Goal: Task Accomplishment & Management: Manage account settings

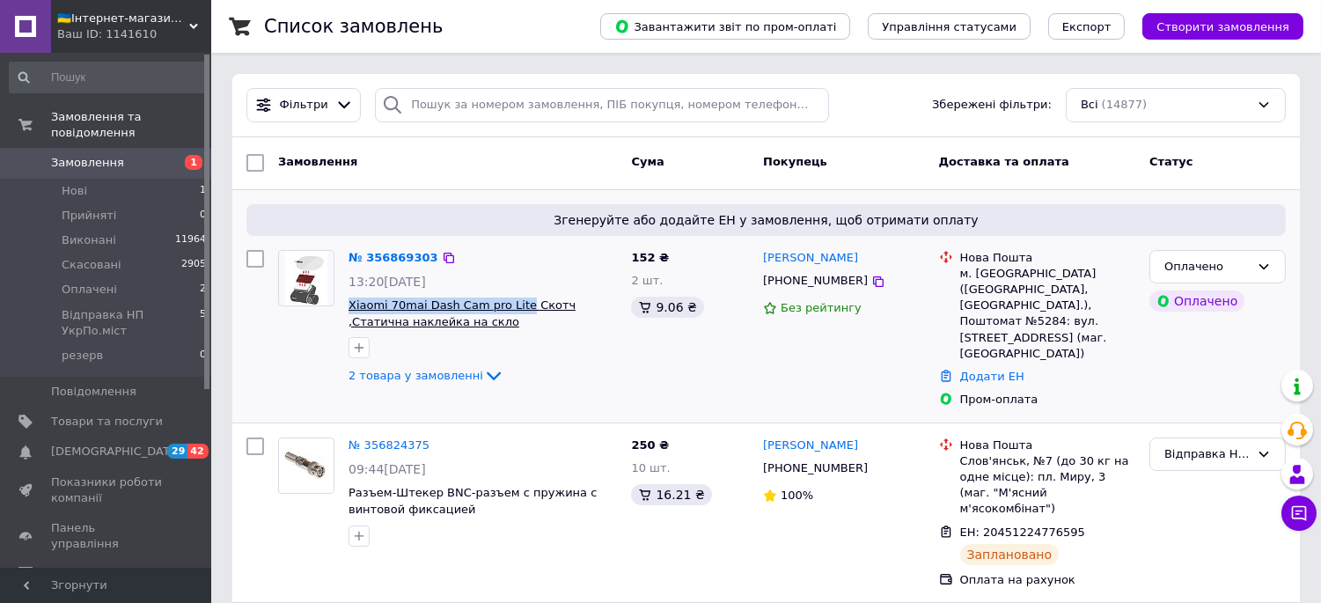
drag, startPoint x: 342, startPoint y: 297, endPoint x: 513, endPoint y: 296, distance: 171.7
click at [513, 296] on div "№ 356869303 13:20[DATE] Xiaomi 70mai Dash Cam pro Lite Cкотч ,Статична наклейка…" at bounding box center [483, 318] width 283 height 151
copy span "Xiaomi 70mai Dash Cam pro Lite"
click at [402, 253] on link "№ 356869303" at bounding box center [394, 257] width 90 height 13
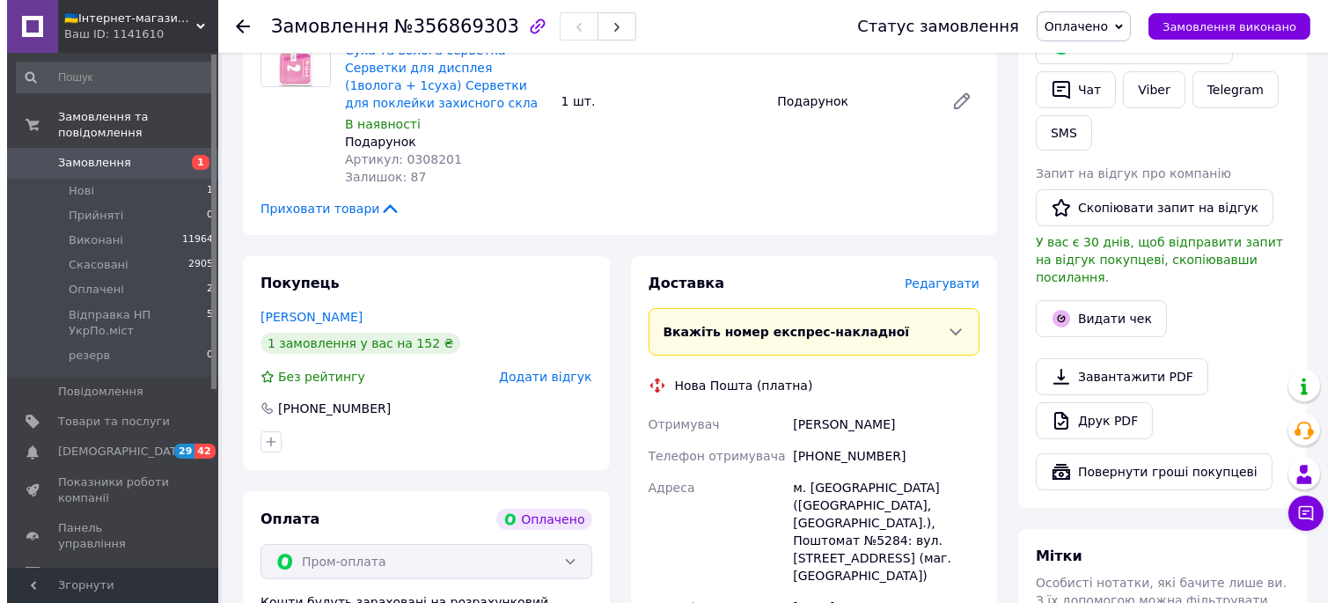
scroll to position [880, 0]
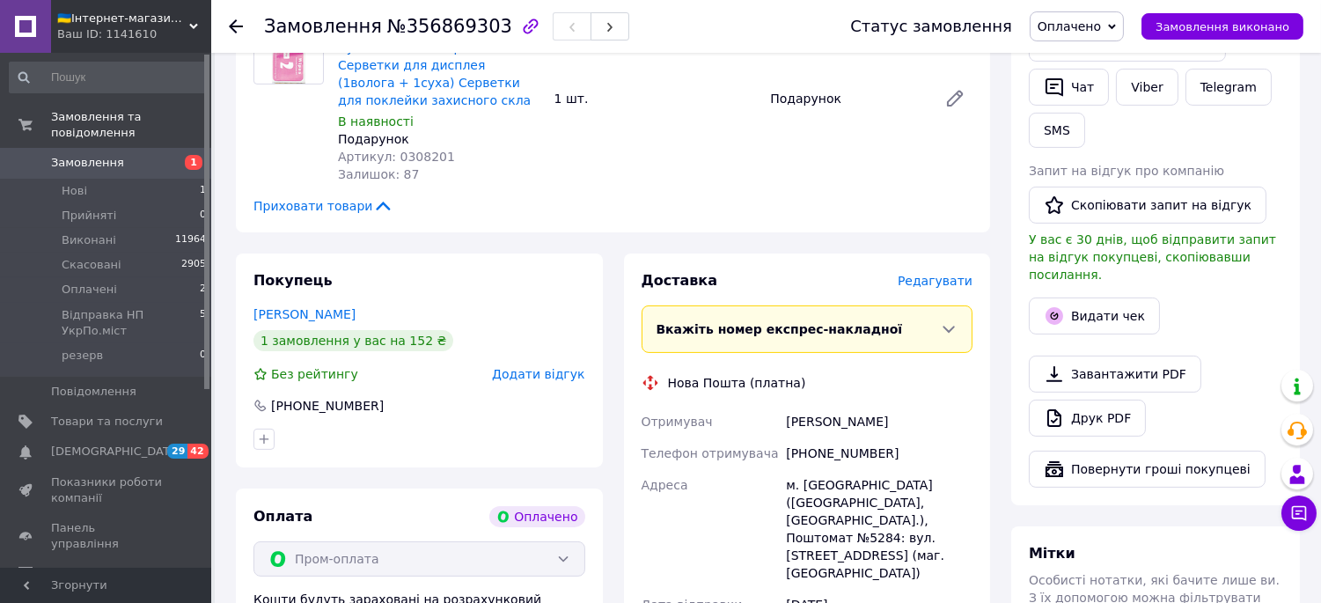
click at [949, 274] on span "Редагувати" at bounding box center [935, 281] width 75 height 14
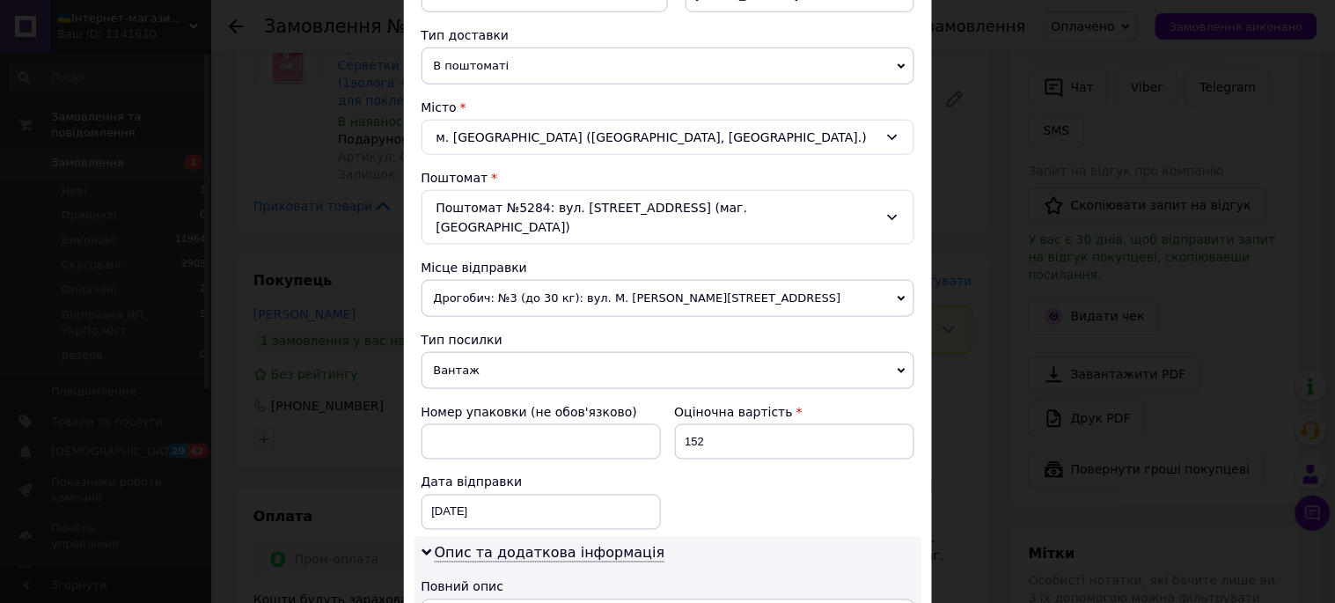
scroll to position [391, 0]
click at [479, 351] on span "Вантаж" at bounding box center [668, 369] width 493 height 37
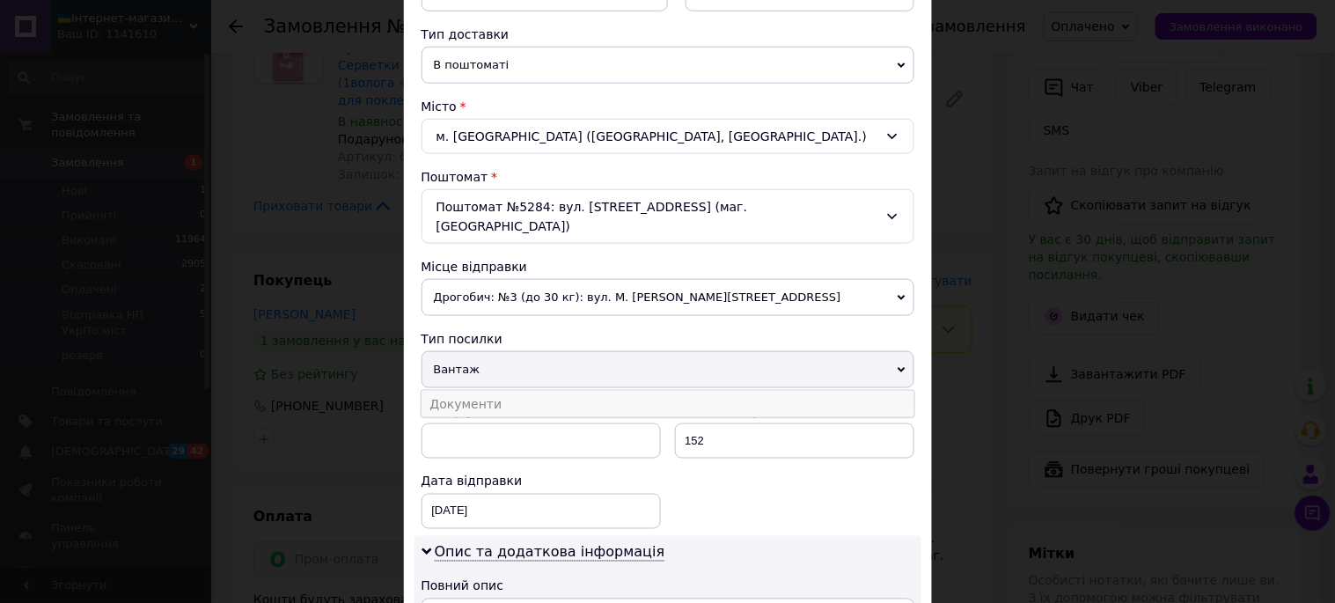
click at [478, 391] on li "Документи" at bounding box center [668, 404] width 493 height 26
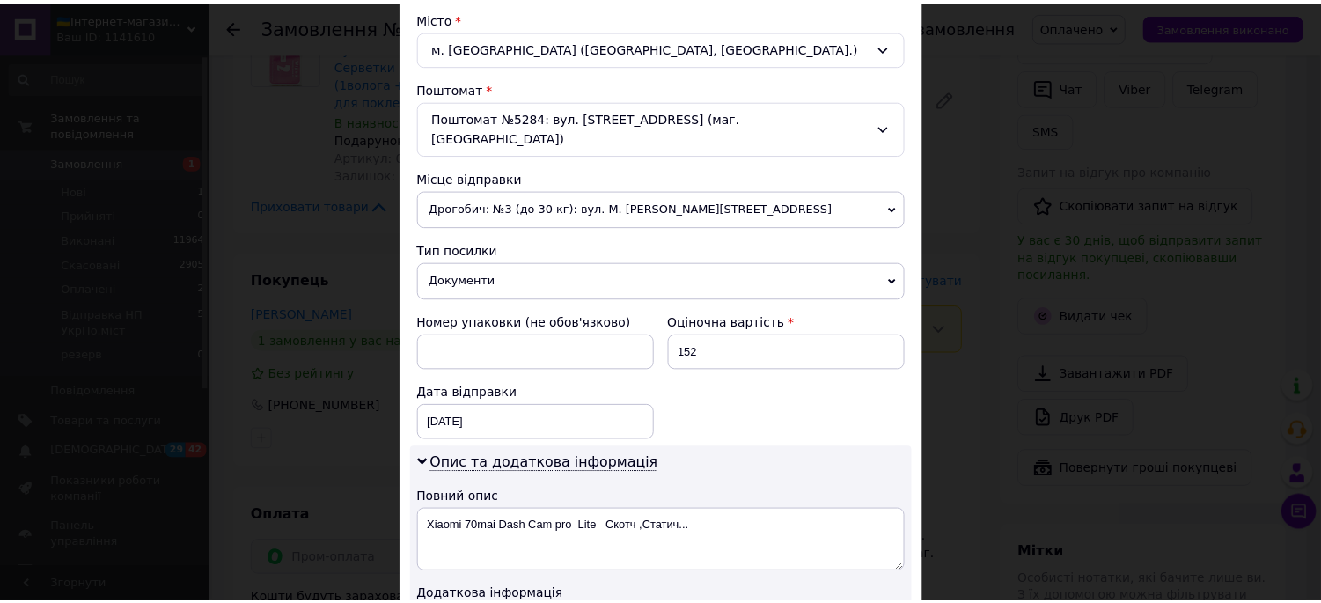
scroll to position [667, 0]
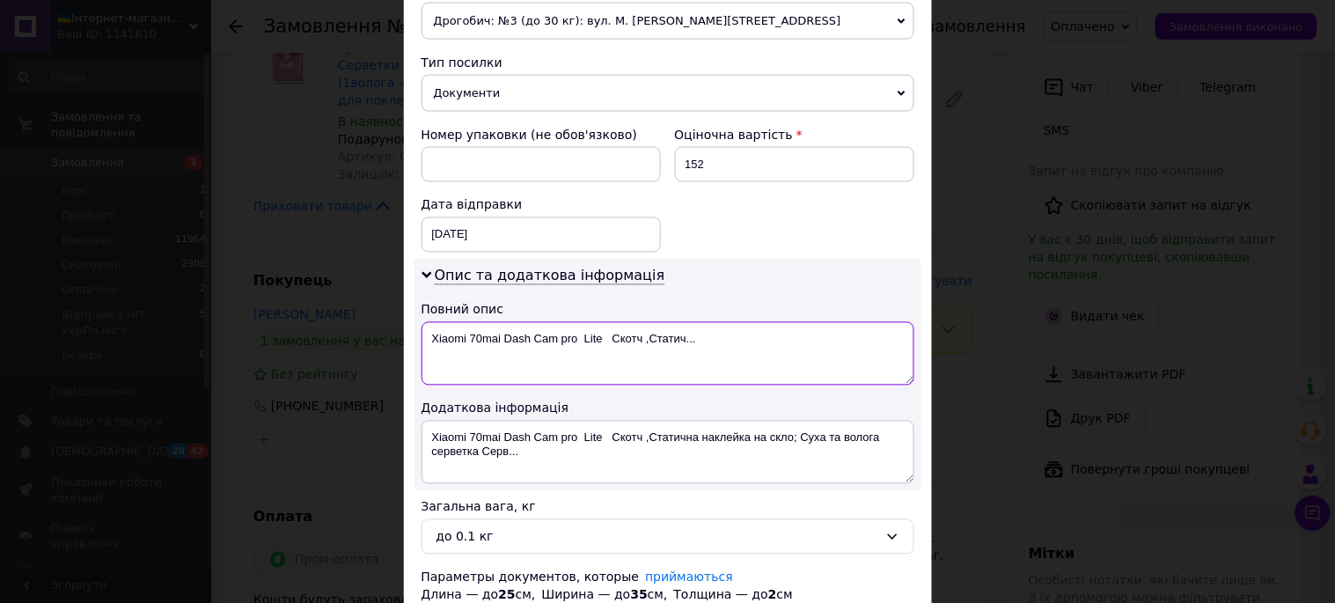
drag, startPoint x: 672, startPoint y: 217, endPoint x: 710, endPoint y: 216, distance: 38.8
click at [710, 322] on textarea "Xiaomi 70mai Dash Cam pro Lite Cкотч ,Статич..." at bounding box center [668, 353] width 493 height 63
type textarea "Xiaomi 70mai Dash Cam pro Lite"
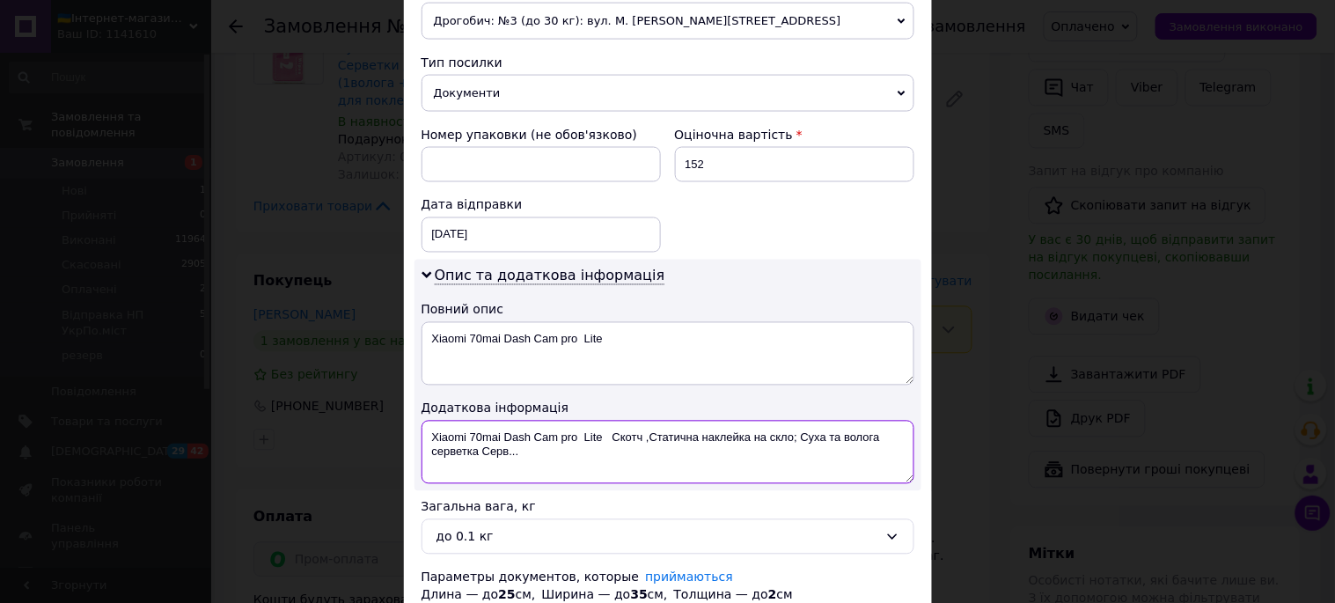
drag, startPoint x: 613, startPoint y: 322, endPoint x: 688, endPoint y: 339, distance: 76.7
click at [688, 421] on textarea "Xiaomi 70mai Dash Cam pro Lite Cкотч ,Статична наклейка на скло; Суха та волога…" at bounding box center [668, 452] width 493 height 63
type textarea "Xiaomi 70mai Dash Cam pro Lite"
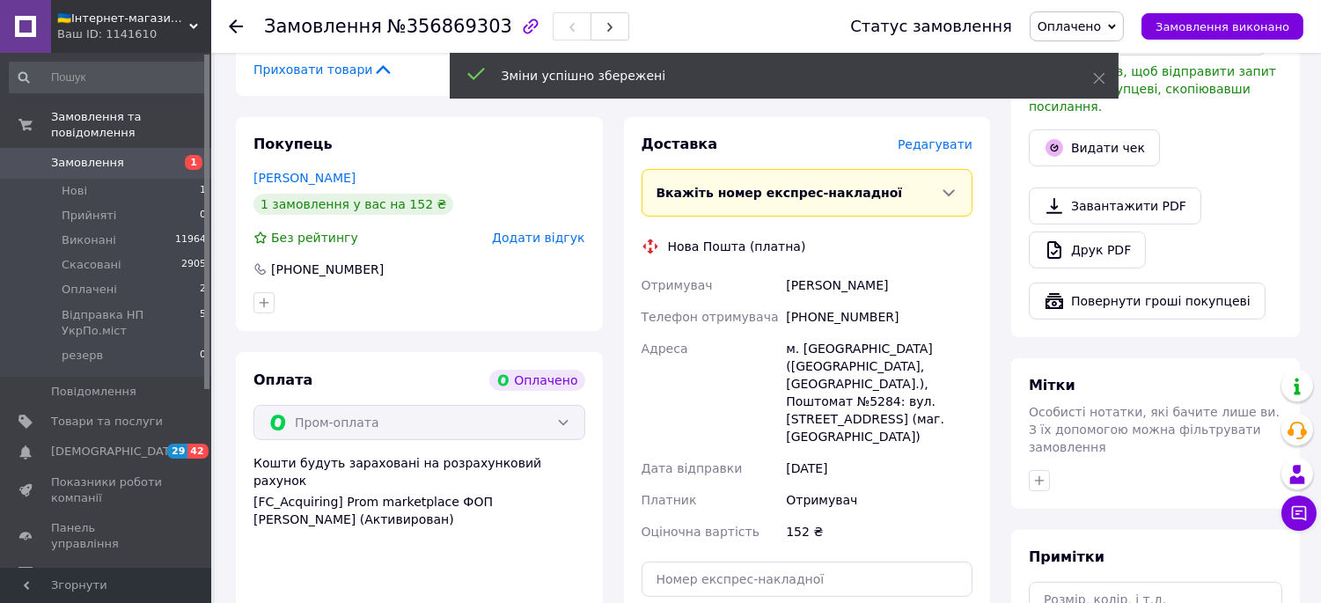
scroll to position [1151, 0]
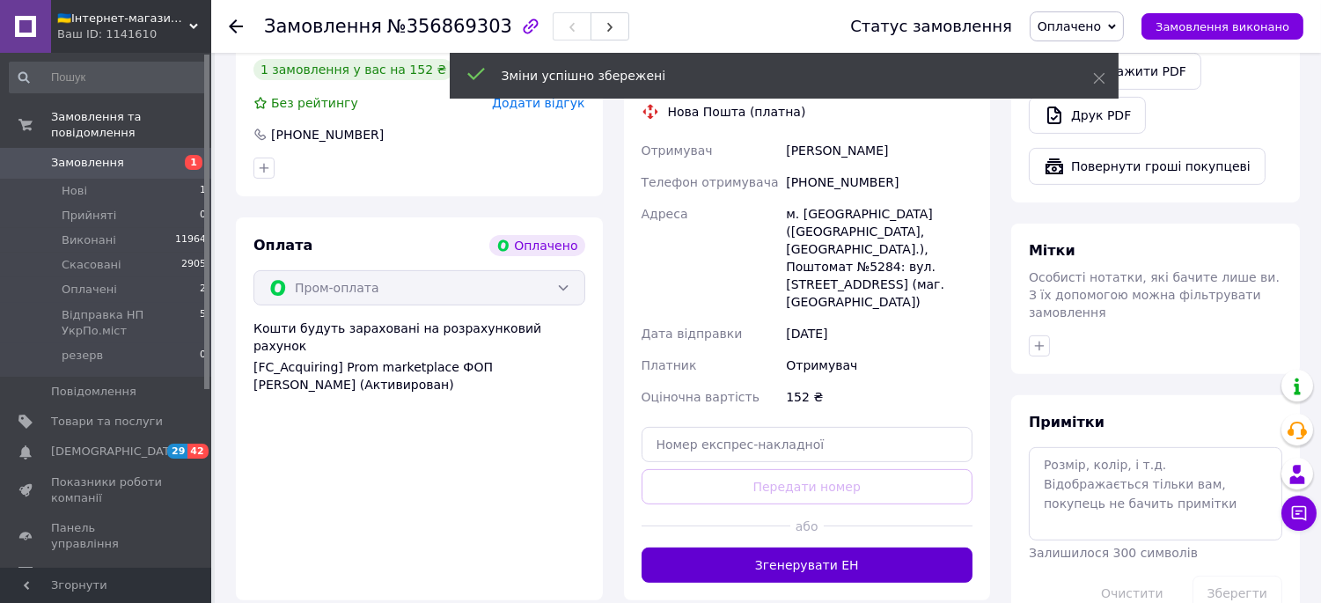
click at [802, 548] on button "Згенерувати ЕН" at bounding box center [808, 565] width 332 height 35
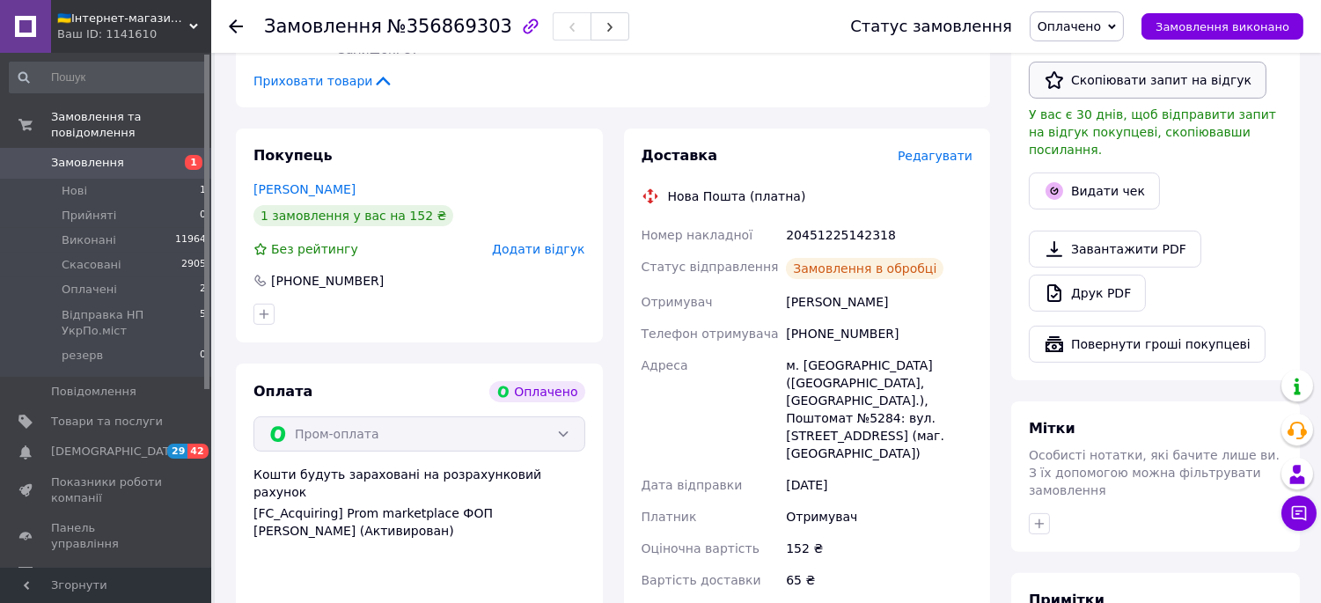
scroll to position [812, 0]
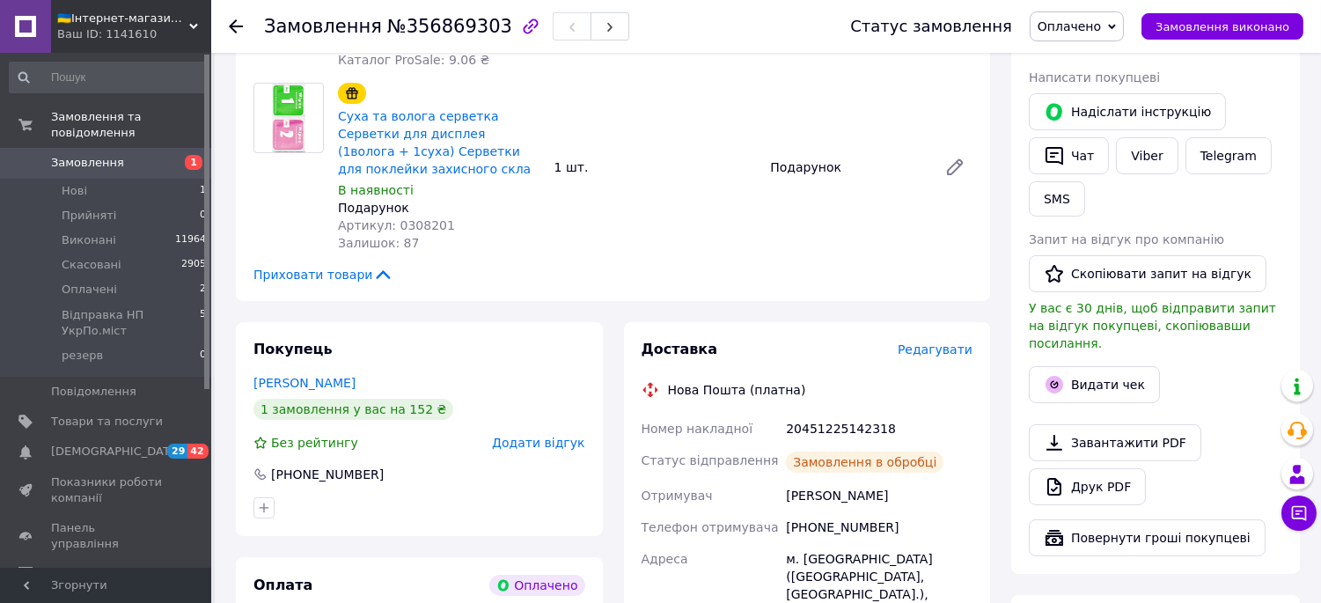
click at [1099, 30] on span "Оплачено" at bounding box center [1069, 26] width 63 height 14
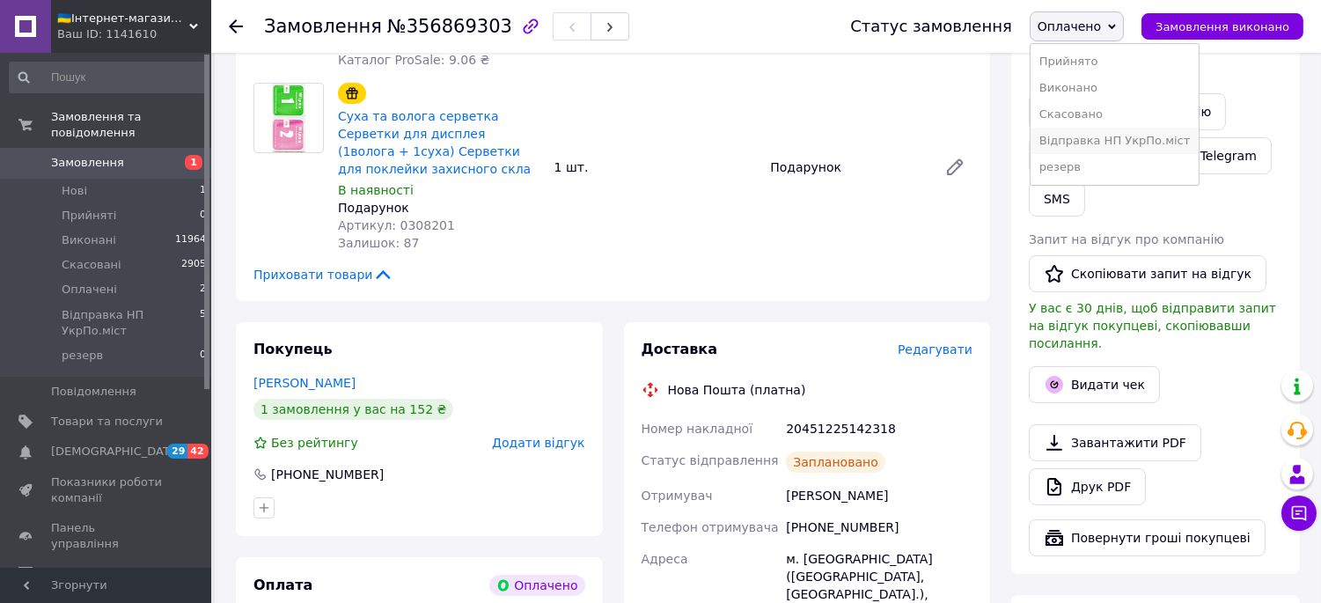
click at [1123, 128] on li "Відправка НП УкрПо.міст" at bounding box center [1115, 141] width 169 height 26
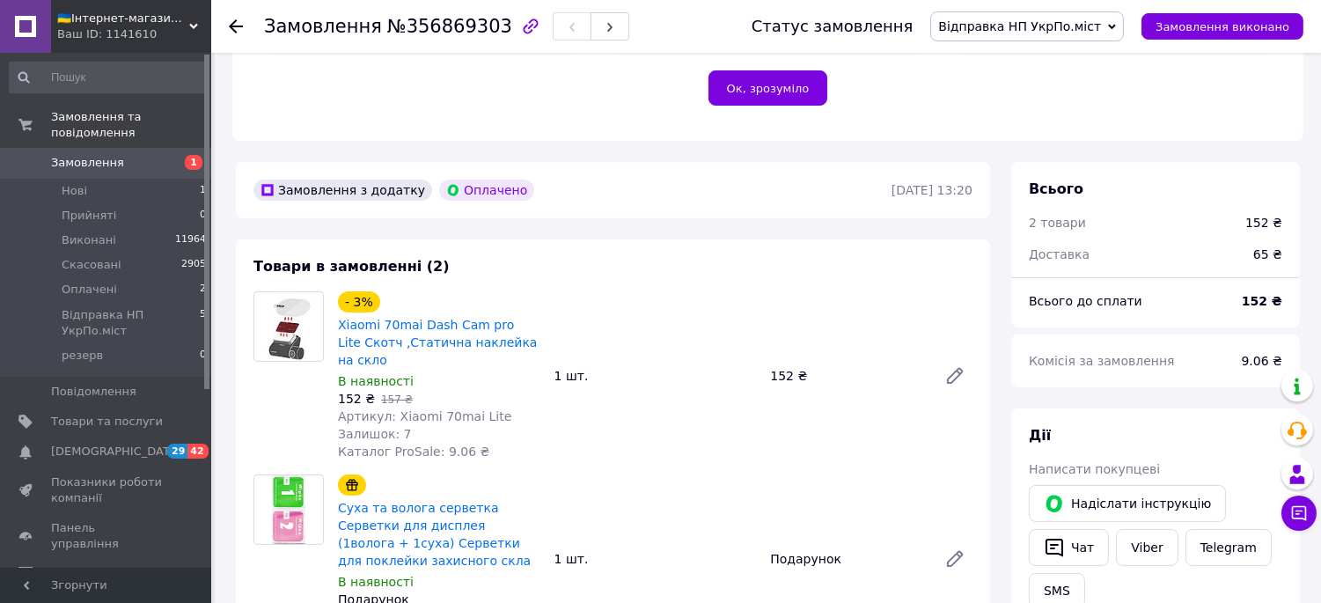
scroll to position [29, 0]
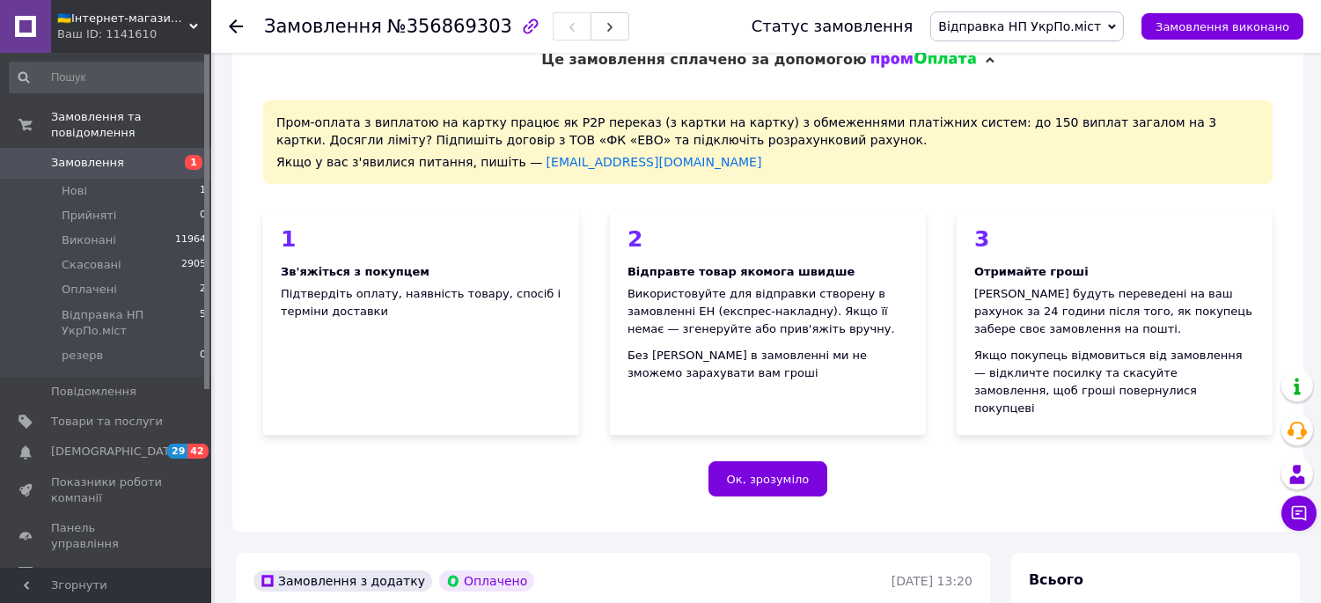
click at [125, 155] on span "Замовлення" at bounding box center [107, 163] width 112 height 16
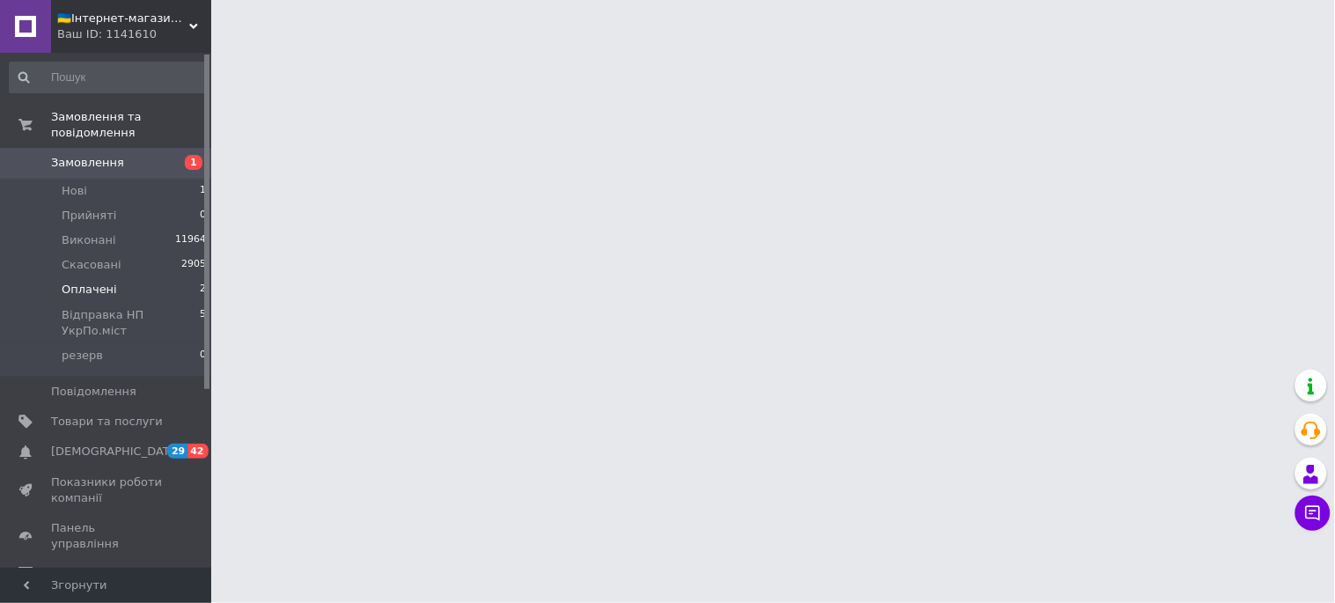
click at [93, 282] on span "Оплачені" at bounding box center [89, 290] width 55 height 16
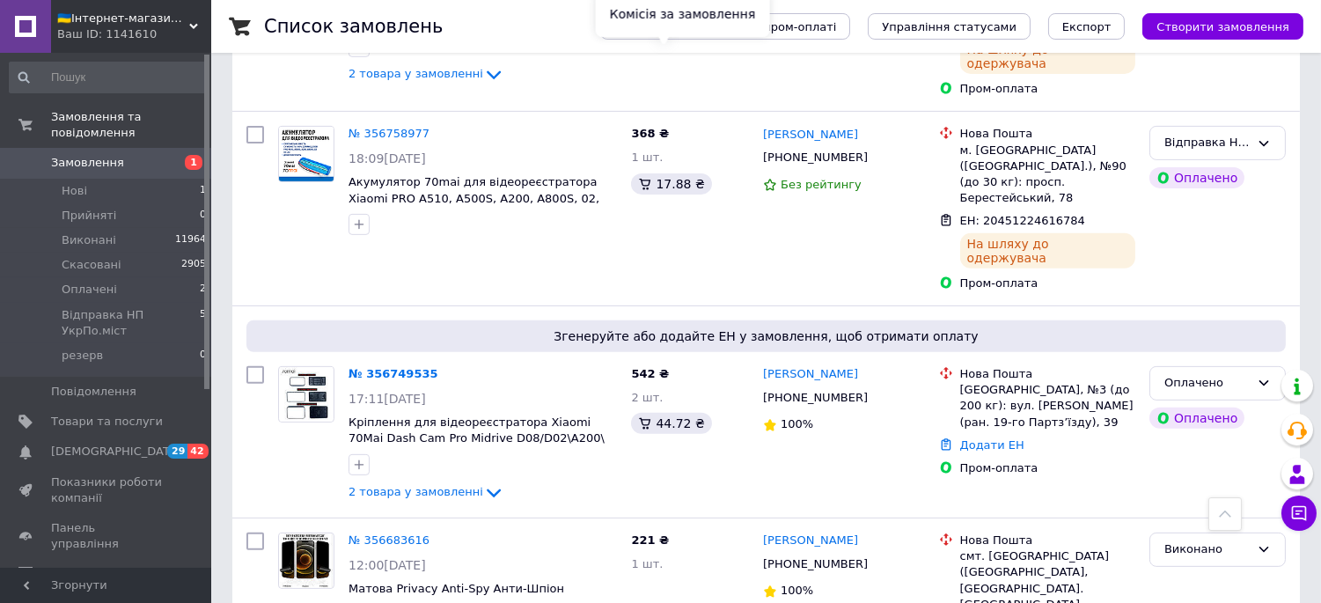
scroll to position [1369, 0]
